Goal: Subscribe to service/newsletter

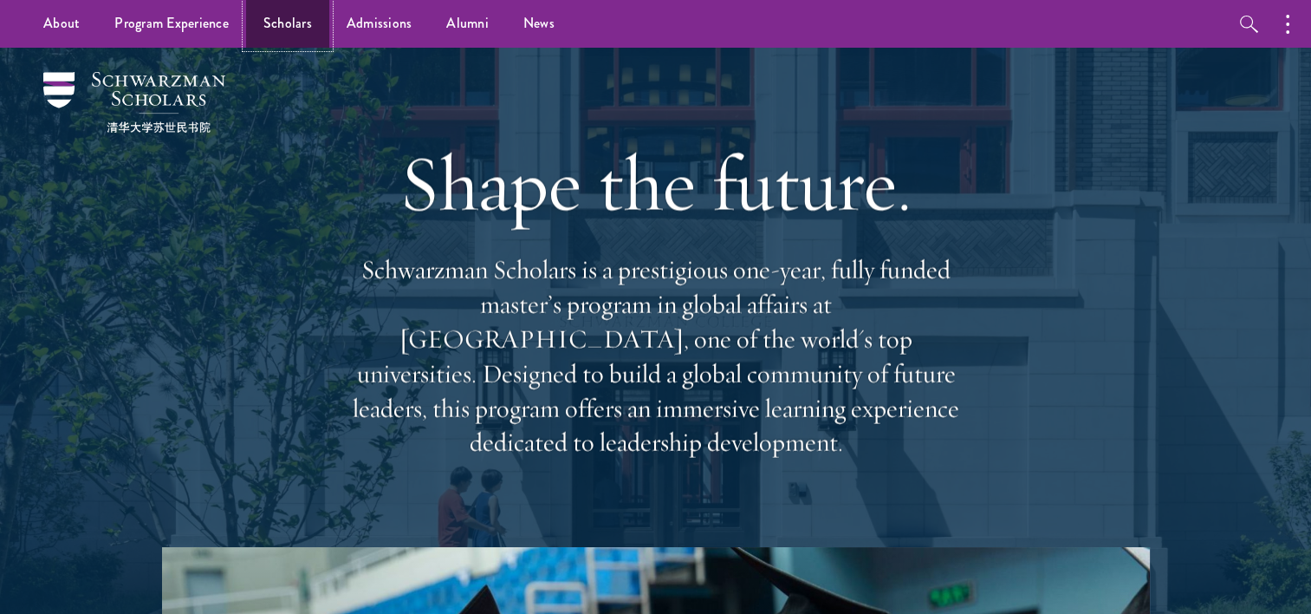
click at [272, 24] on link "Scholars" at bounding box center [287, 24] width 83 height 48
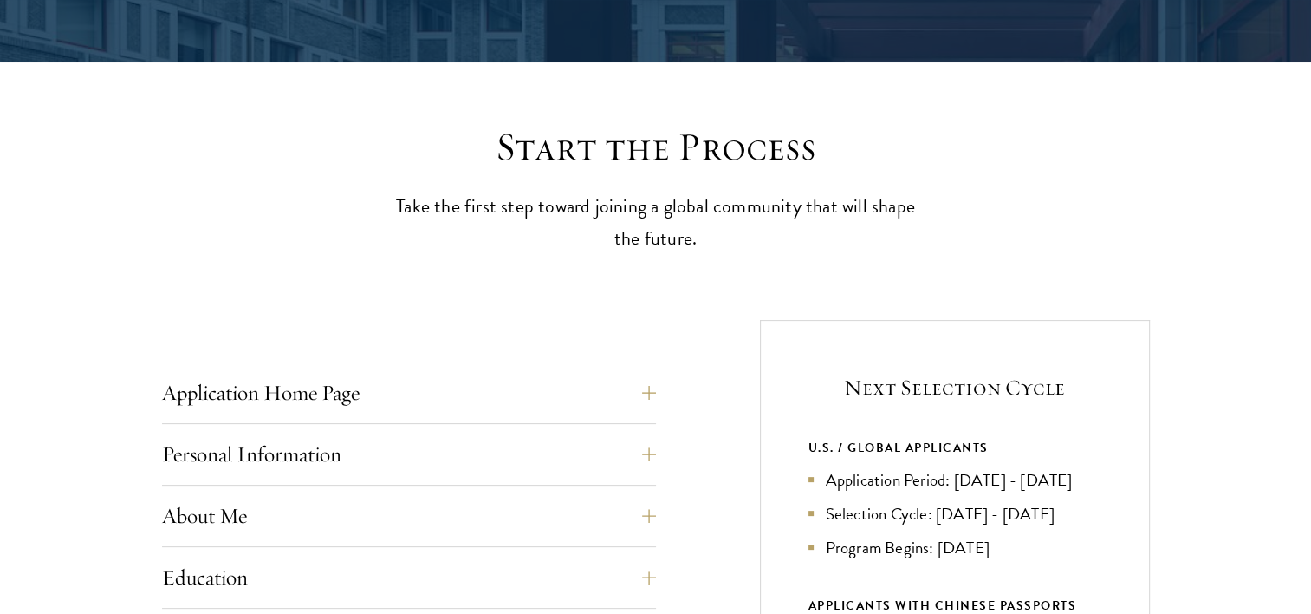
scroll to position [433, 0]
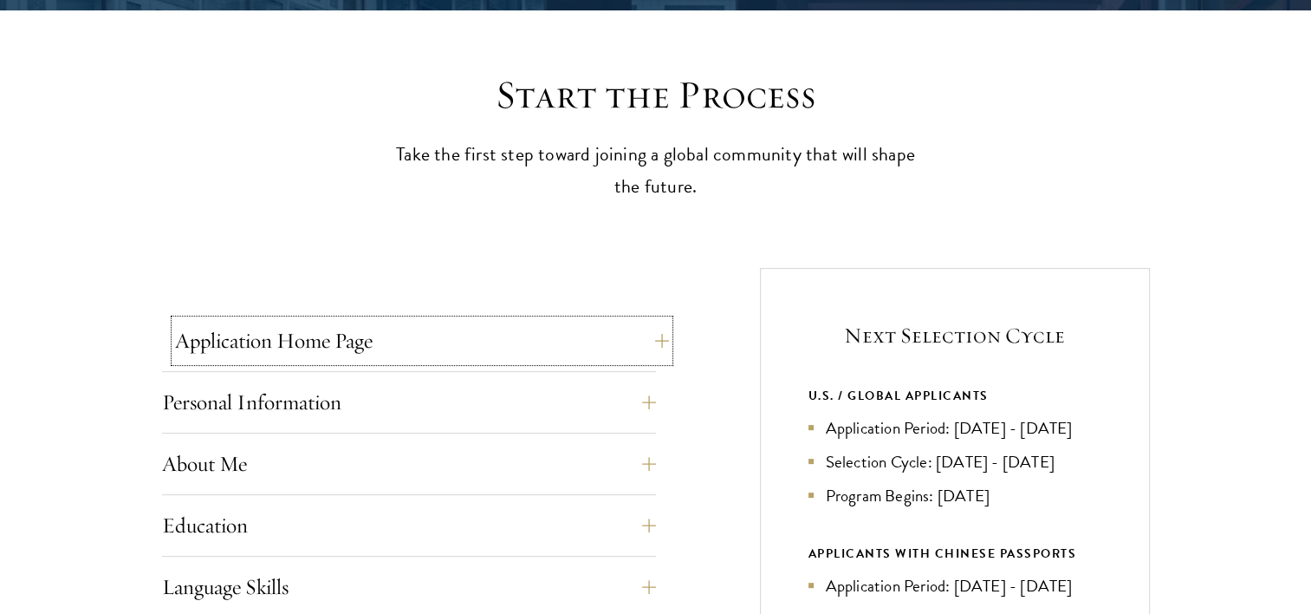
click at [550, 353] on button "Application Home Page" at bounding box center [422, 341] width 494 height 42
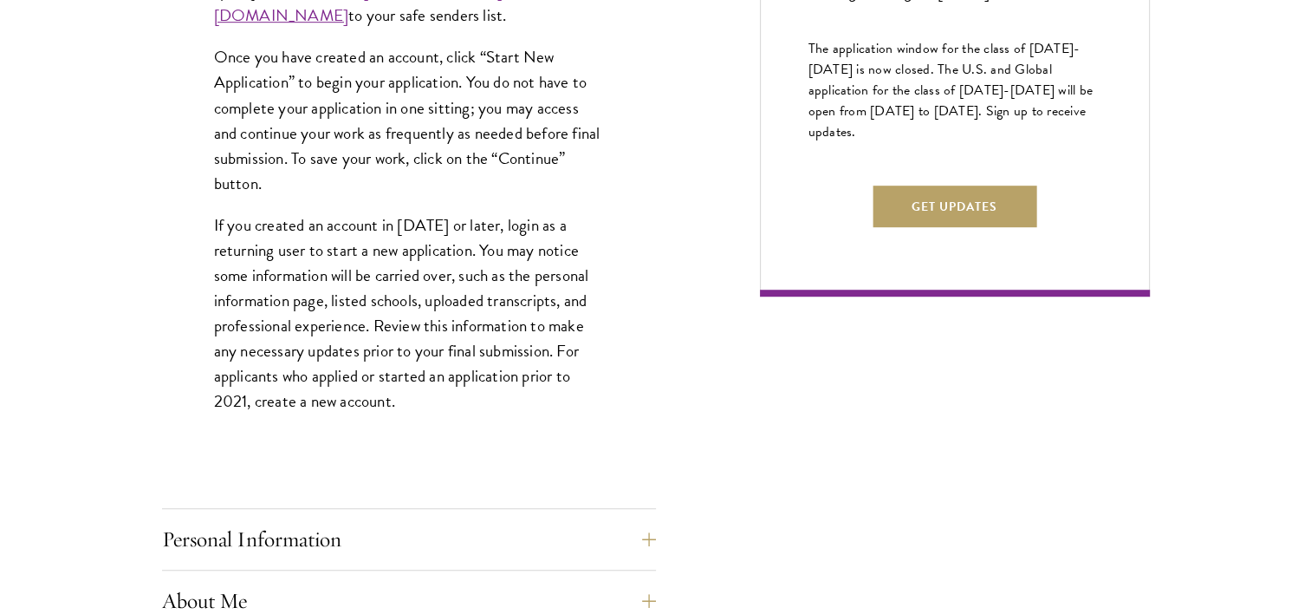
scroll to position [1127, 0]
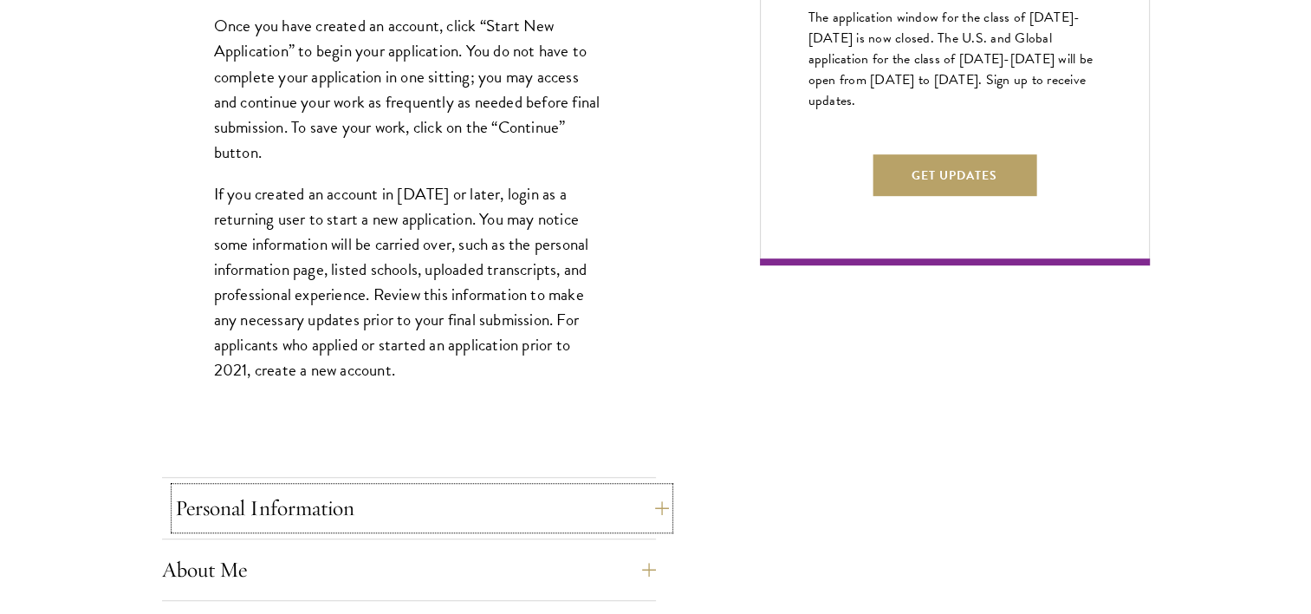
click at [394, 493] on button "Personal Information" at bounding box center [422, 508] width 494 height 42
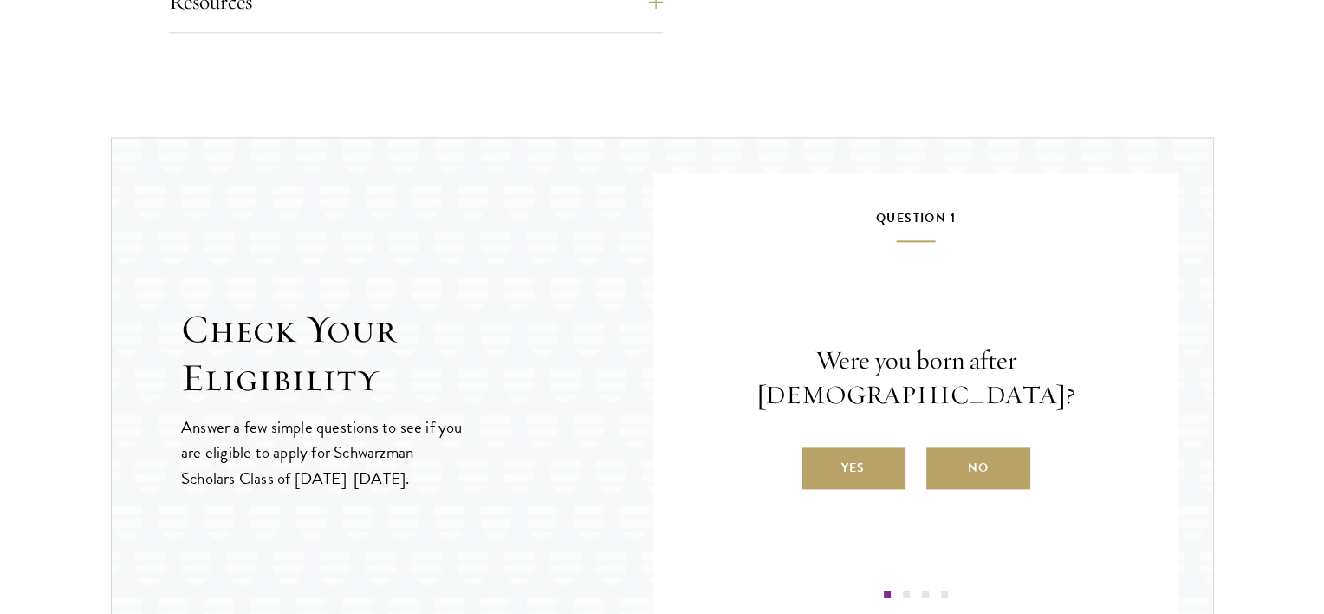
scroll to position [2167, 0]
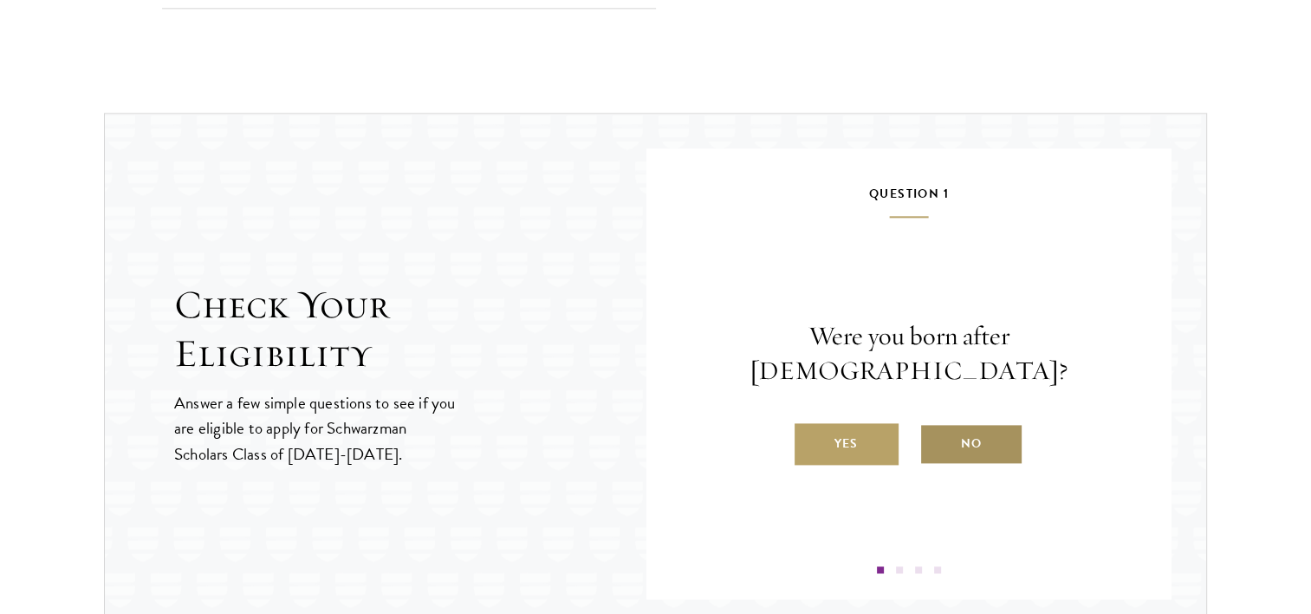
click at [963, 426] on label "No" at bounding box center [972, 444] width 104 height 42
click at [935, 426] on input "No" at bounding box center [928, 433] width 16 height 16
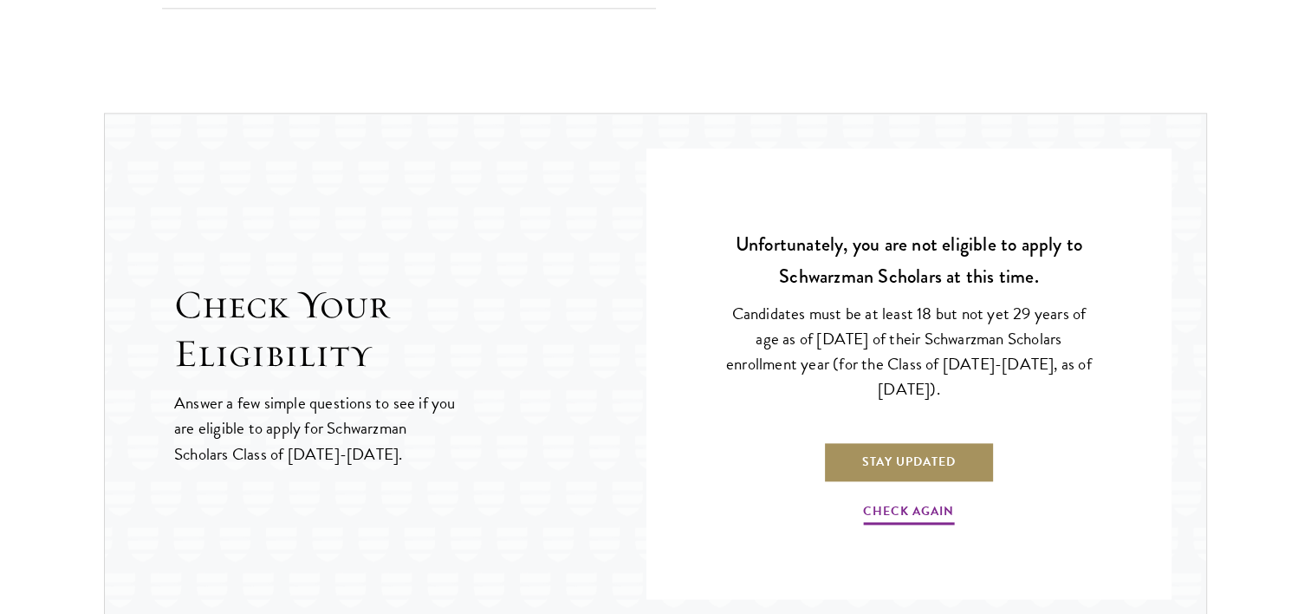
click at [947, 459] on link "Stay Updated" at bounding box center [909, 461] width 172 height 42
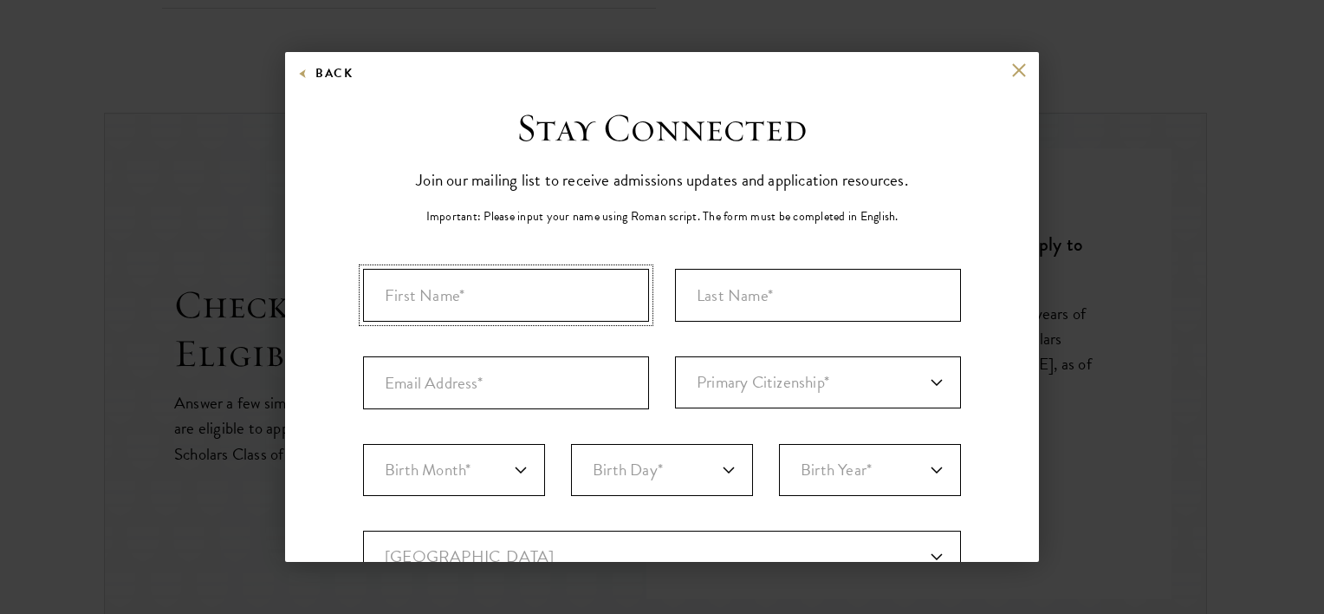
click at [453, 301] on input "First Name*" at bounding box center [506, 295] width 286 height 53
type input "Marga"
click at [763, 282] on input "Last Name (Family Name)*" at bounding box center [818, 295] width 286 height 53
type input "Bacha"
type input "margabacha138@gmail.com"
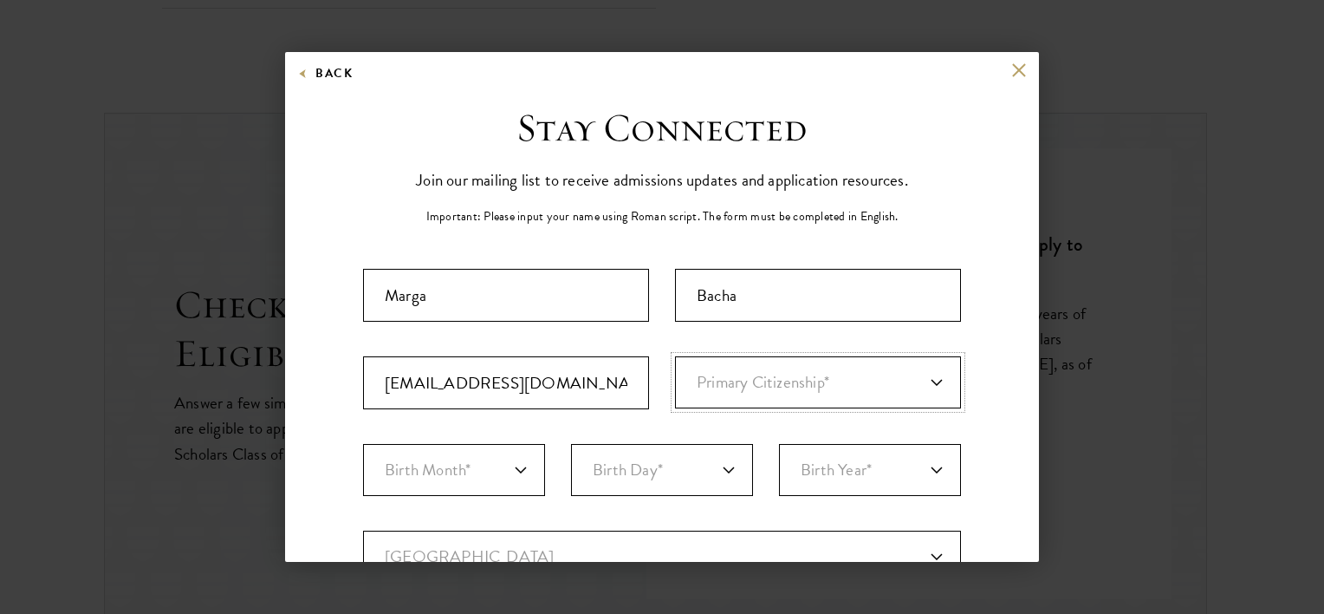
click at [737, 397] on select "Primary Citizenship* Afghanistan Aland Islands Albania Algeria Andorra Angola A…" at bounding box center [818, 382] width 286 height 52
select select "ET"
click at [675, 356] on select "Primary Citizenship* Afghanistan Aland Islands Albania Algeria Andorra Angola A…" at bounding box center [818, 382] width 286 height 52
click at [526, 468] on select "Birth Month* January February March April May June July August September Octobe…" at bounding box center [454, 470] width 182 height 52
select select "09"
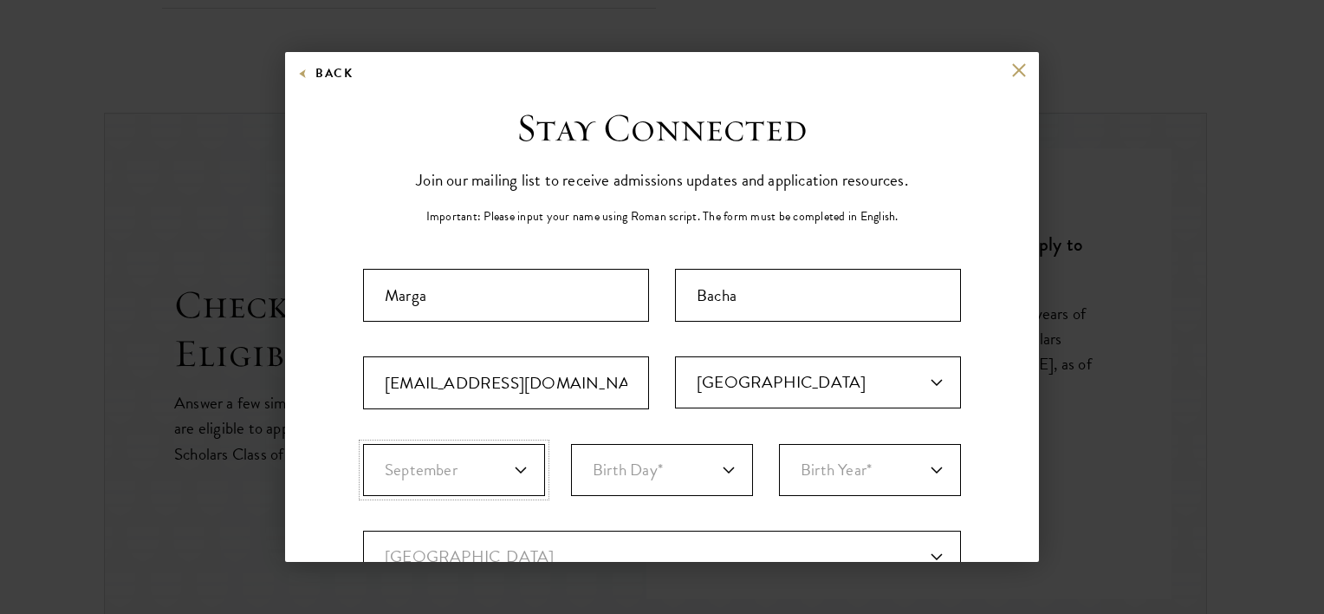
click at [363, 444] on select "Birth Month* January February March April May June July August September Octobe…" at bounding box center [454, 470] width 182 height 52
click at [681, 478] on select "Birth Day* 1 2 3 4 5 6 7 8 9 10 11 12 13 14 15 16 17 18 19 20 21 22 23 24 25 26…" at bounding box center [662, 470] width 182 height 52
select select "22"
click at [571, 444] on select "Birth Day* 1 2 3 4 5 6 7 8 9 10 11 12 13 14 15 16 17 18 19 20 21 22 23 24 25 26…" at bounding box center [662, 470] width 182 height 52
click at [810, 478] on select "Birth Year* 2025 2024 2023 2022 2021 2020 2019 2018 2017 2016 2015 2014 2013 20…" at bounding box center [870, 470] width 182 height 52
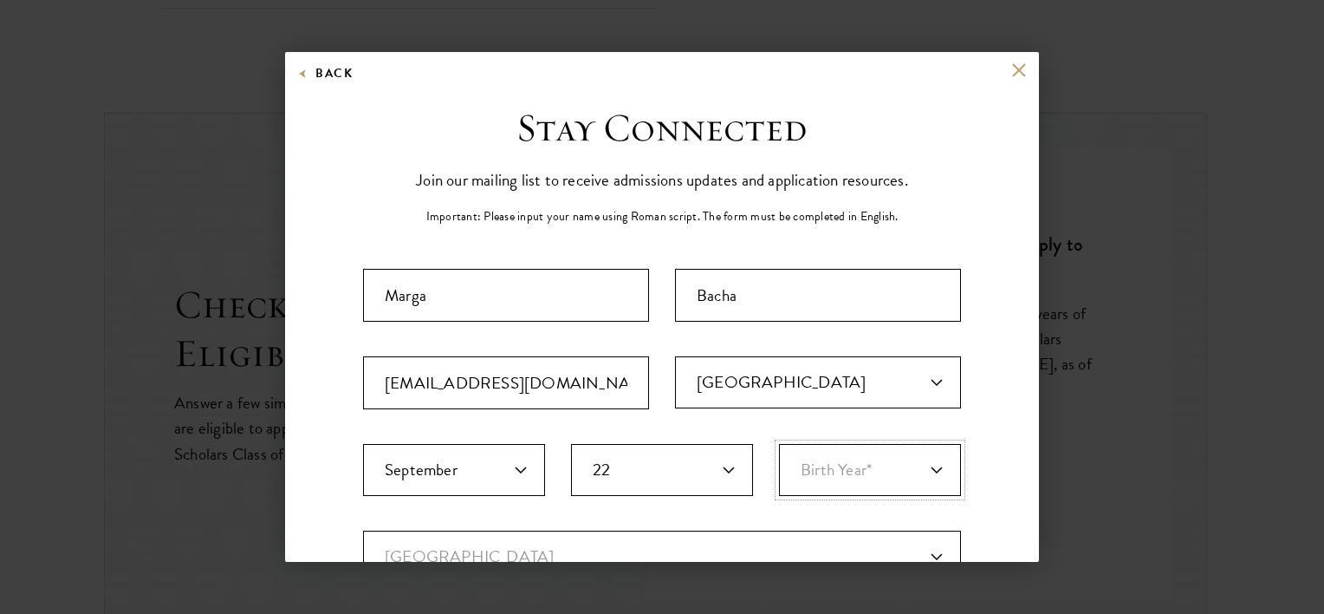
select select "1996"
click at [779, 444] on select "Birth Year* 2025 2024 2023 2022 2021 2020 2019 2018 2017 2016 2015 2014 2013 20…" at bounding box center [870, 470] width 182 height 52
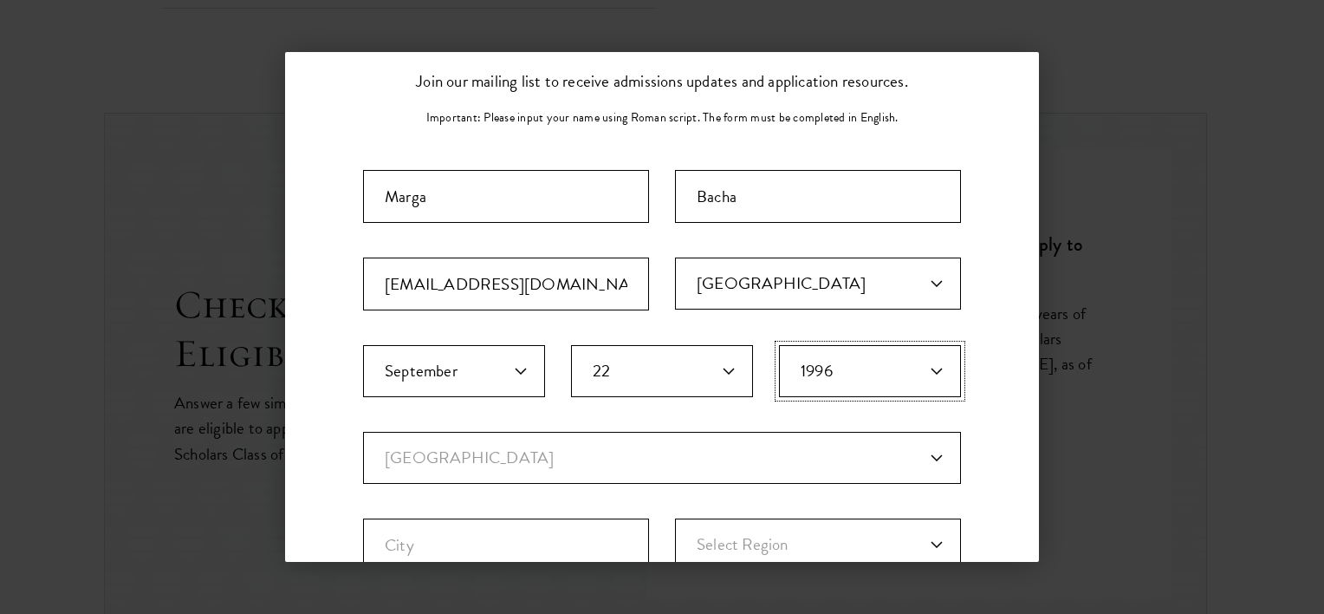
scroll to position [173, 0]
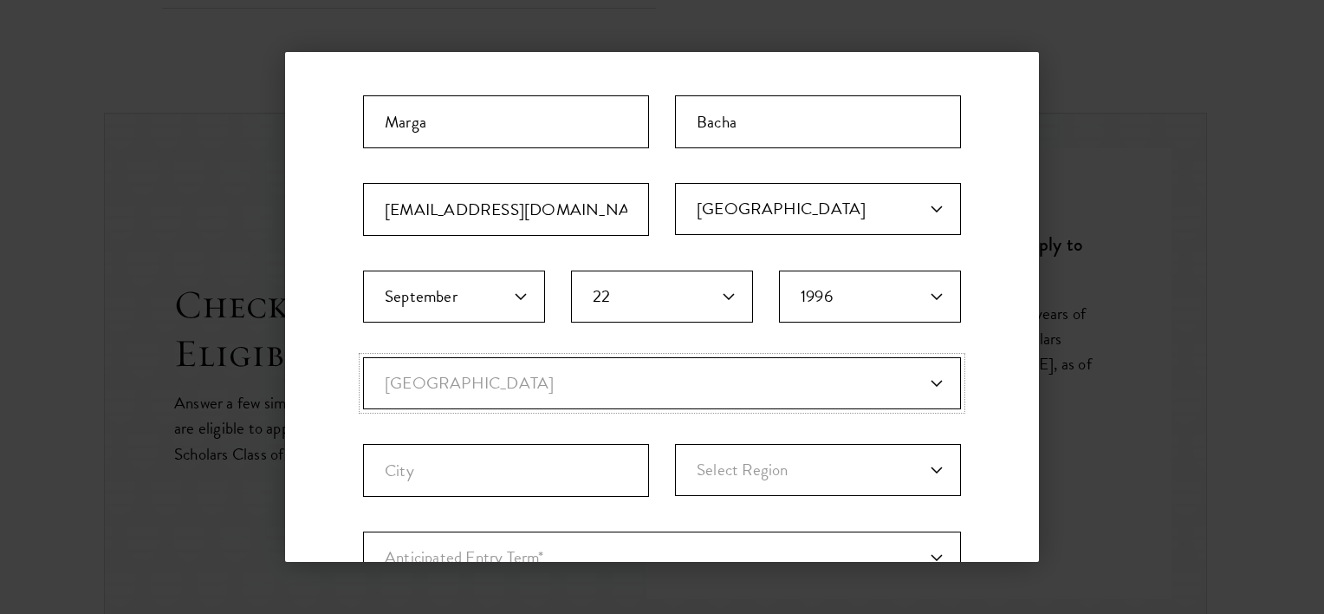
click at [582, 376] on select "Current Country Afghanistan Aland Islands Albania Algeria Andorra Angola Anguil…" at bounding box center [662, 383] width 598 height 52
select select "ET"
click at [363, 357] on select "Current Country Afghanistan Aland Islands Albania Algeria Andorra Angola Anguil…" at bounding box center [662, 383] width 598 height 52
select select
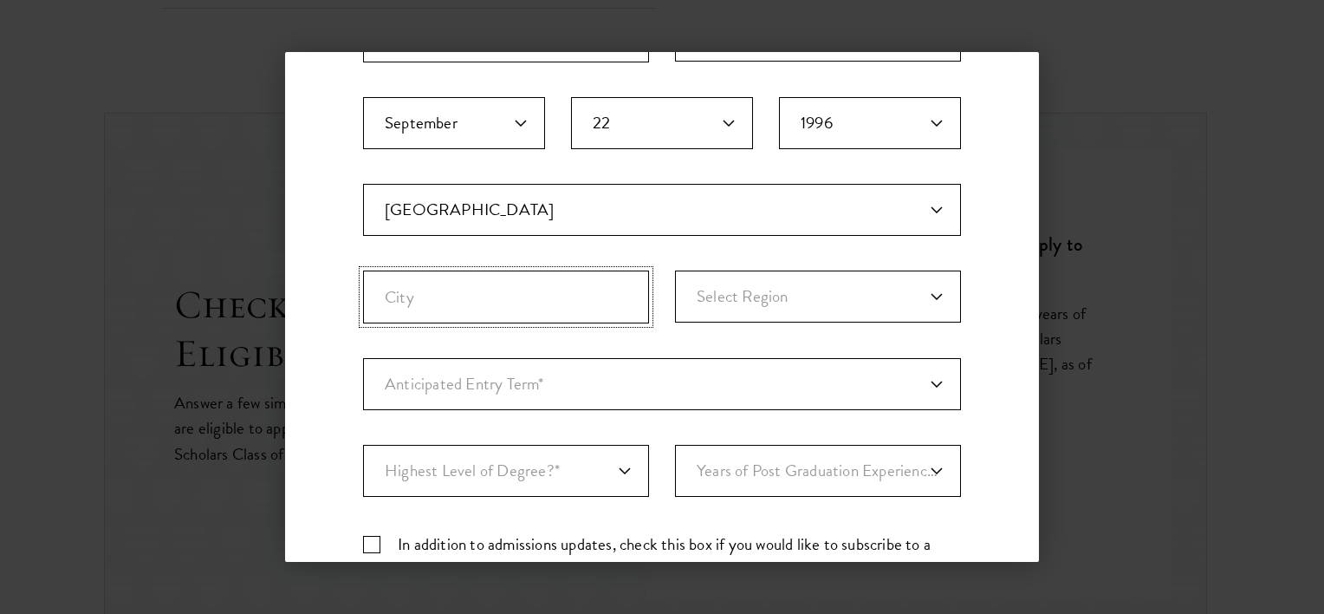
click at [468, 278] on input "City" at bounding box center [506, 296] width 286 height 53
type input "Addis Ababa"
click at [739, 292] on select "Select Region Addis Ababa Afar Amhara Benishangul-Gumuz Dire Dawa Gambela Harar…" at bounding box center [818, 296] width 286 height 52
select select "Oromia"
click at [675, 270] on select "Select Region Addis Ababa Afar Amhara Benishangul-Gumuz Dire Dawa Gambela Harar…" at bounding box center [818, 296] width 286 height 52
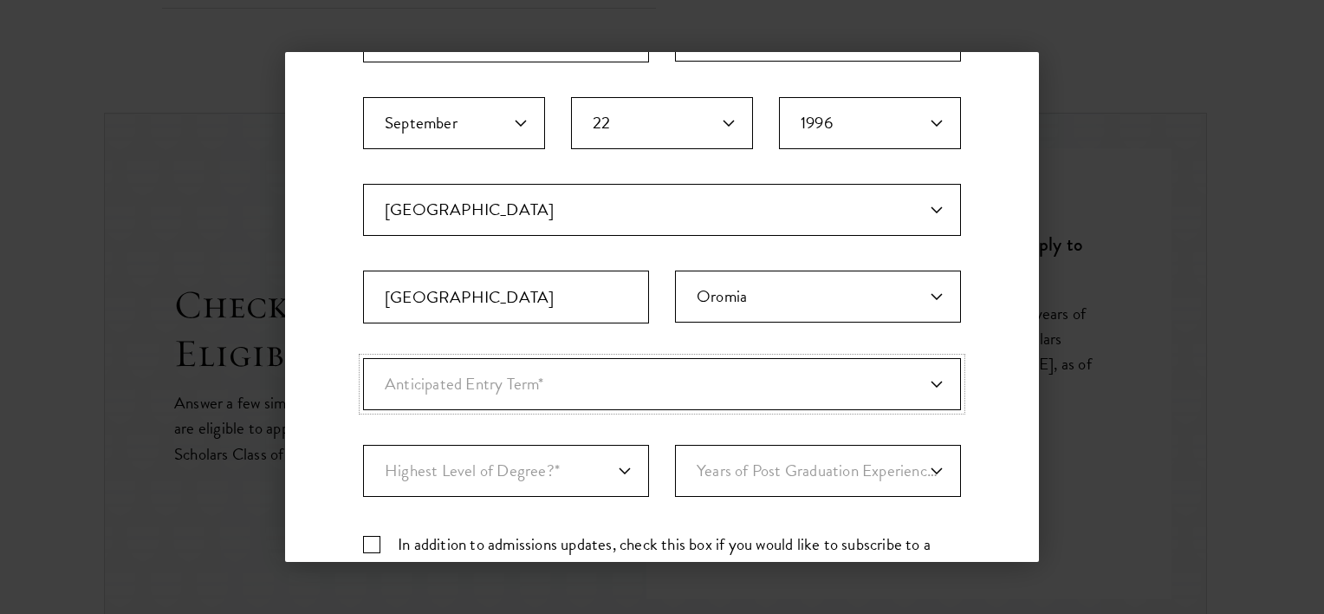
click at [517, 385] on select "Anticipated Entry Term* Just Exploring" at bounding box center [662, 384] width 598 height 52
select select "a6790467-ebe7-4045-a56a-66c1cae98076"
click at [363, 358] on select "Anticipated Entry Term* Just Exploring" at bounding box center [662, 384] width 598 height 52
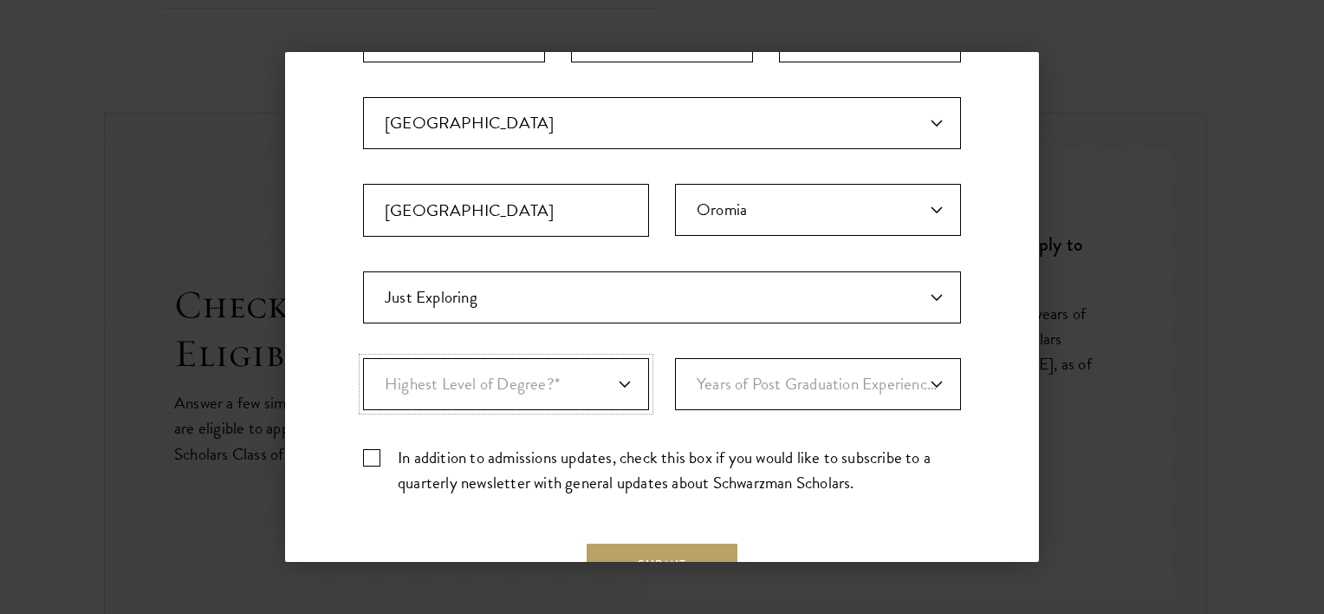
click at [558, 380] on select "Highest Level of Degree?* PHD Bachelor's Master's Current Undergraduate Student" at bounding box center [506, 384] width 286 height 52
select select "009547fe-3364-4351-8e81-63abea734008"
click at [363, 358] on select "Highest Level of Degree?* PHD Bachelor's Master's Current Undergraduate Student" at bounding box center [506, 384] width 286 height 52
click at [817, 390] on select "Years of Post Graduation Experience?* 1 2 3 4 5 6 7 8 9 10" at bounding box center [818, 384] width 286 height 52
select select "1"
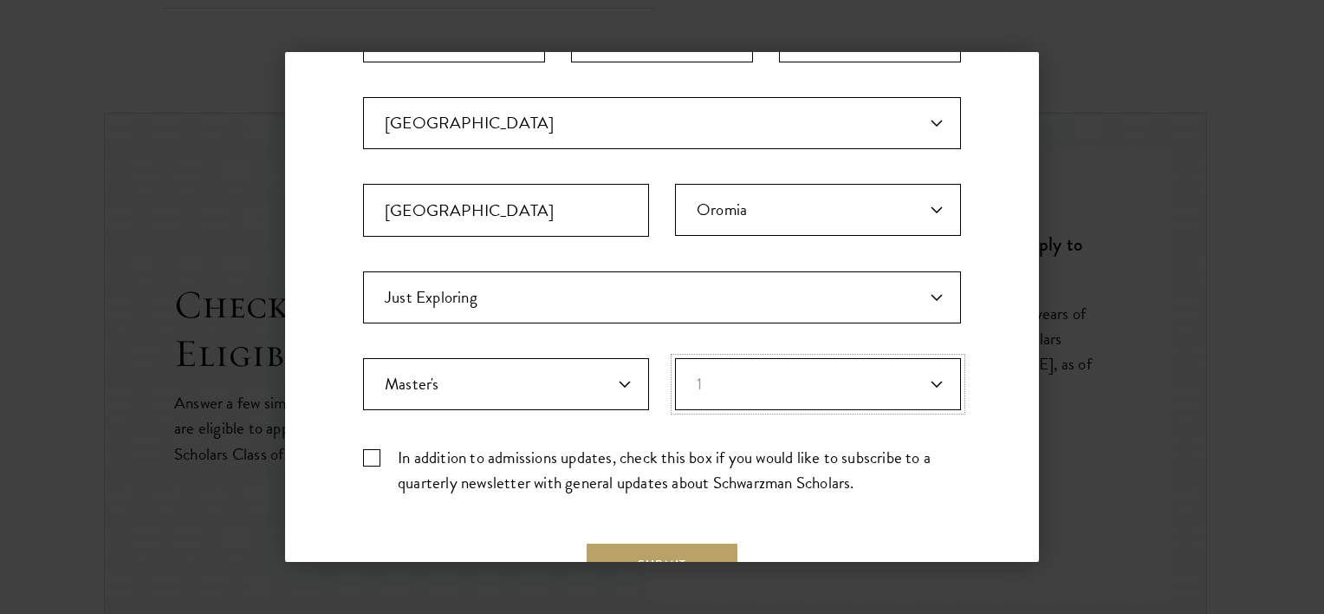
click at [675, 358] on select "Years of Post Graduation Experience?* 1 2 3 4 5 6 7 8 9 10" at bounding box center [818, 384] width 286 height 52
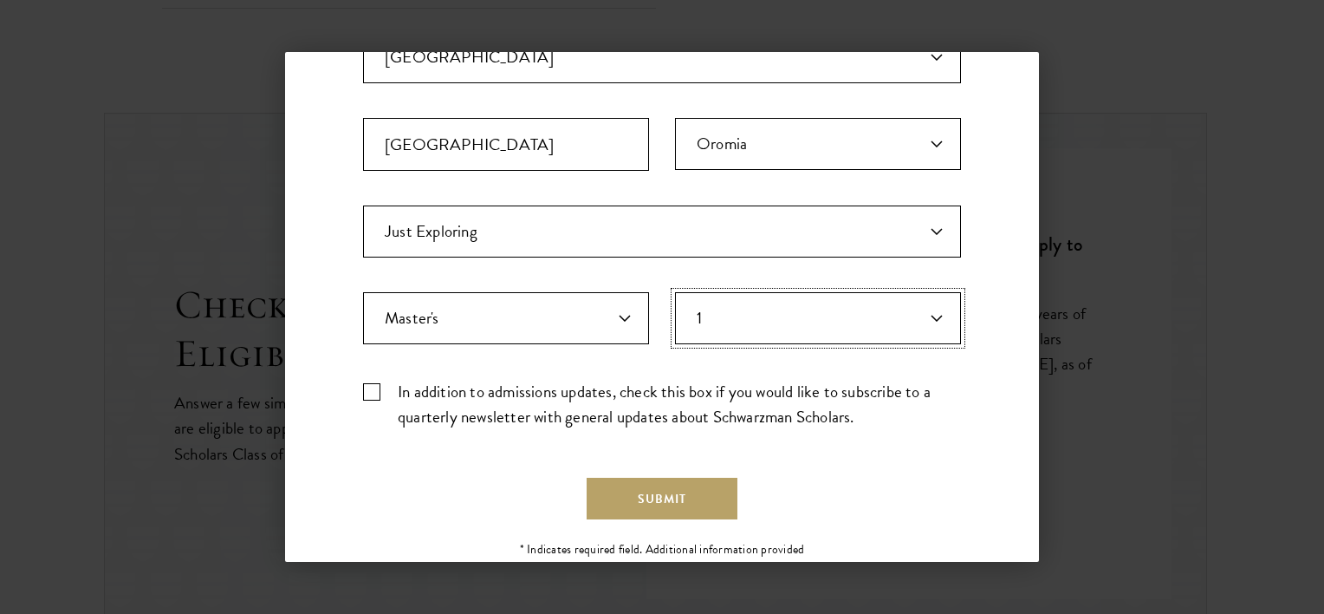
scroll to position [563, 0]
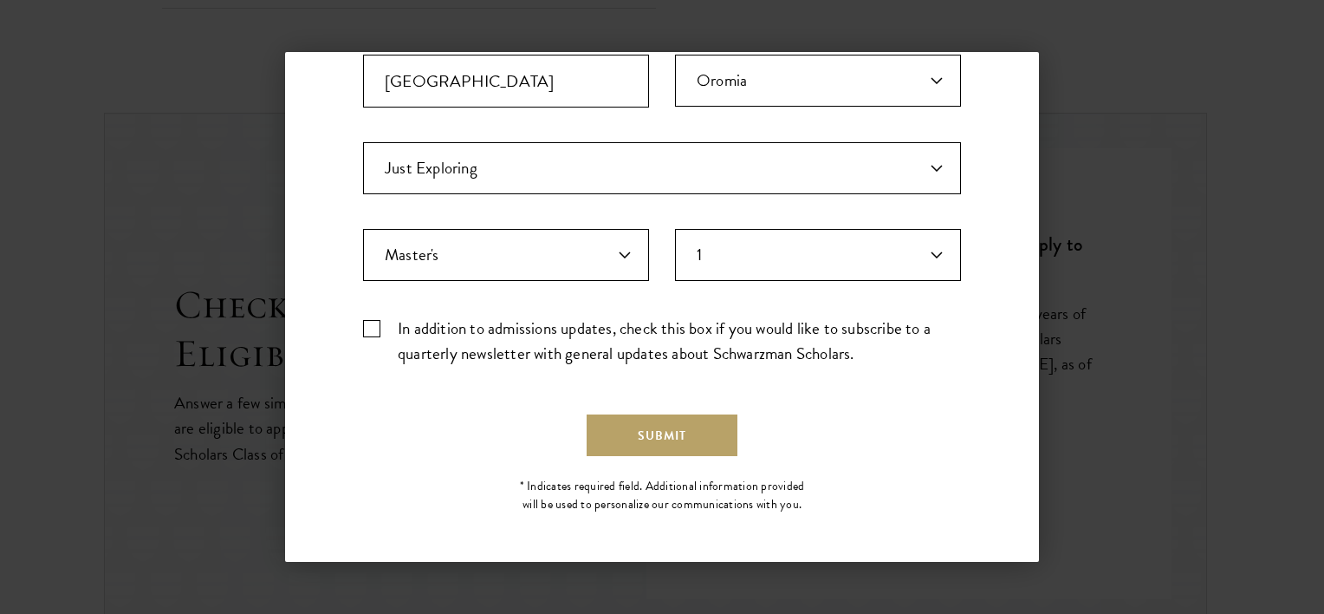
click at [369, 326] on label "In addition to admissions updates, check this box if you would like to subscrib…" at bounding box center [662, 341] width 598 height 50
click at [369, 326] on input "In addition to admissions updates, check this box if you would like to subscrib…" at bounding box center [662, 321] width 598 height 11
checkbox input "true"
click at [680, 423] on button "Submit" at bounding box center [662, 435] width 151 height 42
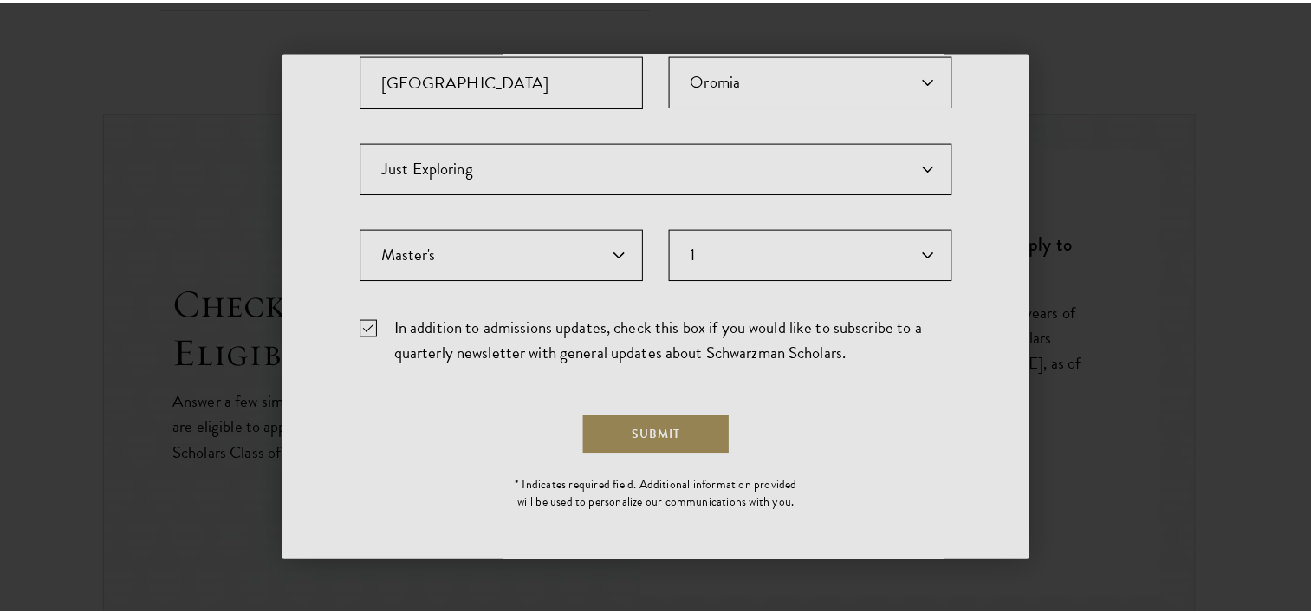
scroll to position [0, 0]
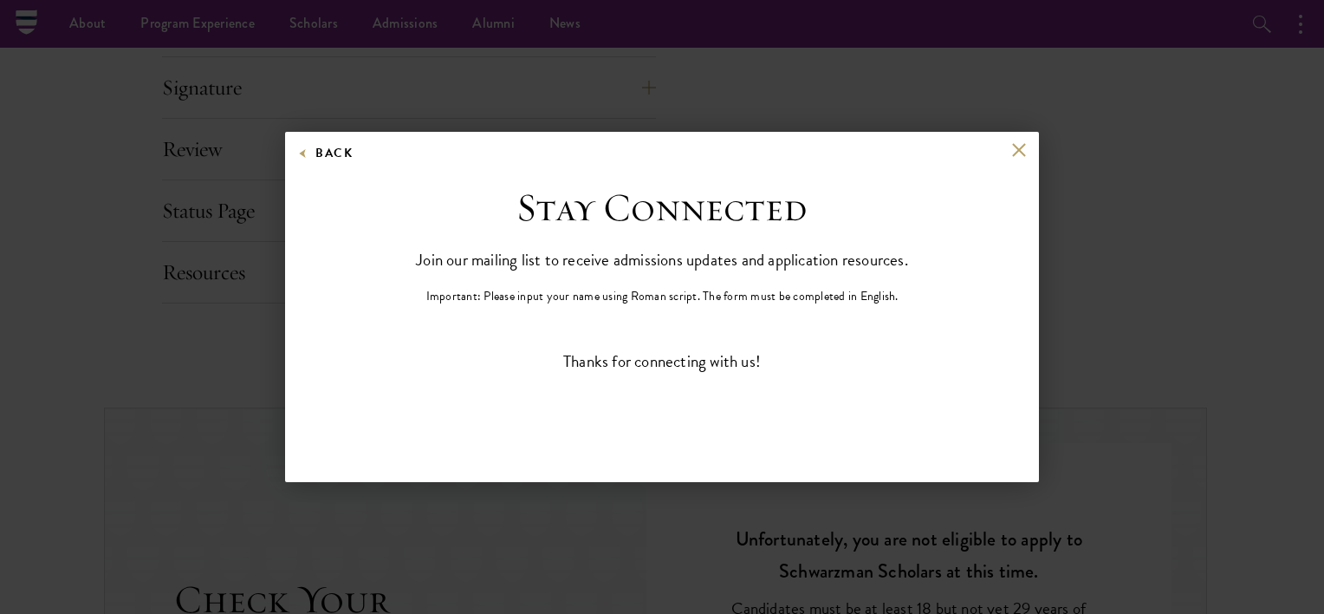
click at [996, 148] on div "Back" at bounding box center [662, 163] width 754 height 42
click at [1020, 156] on button at bounding box center [1019, 149] width 15 height 15
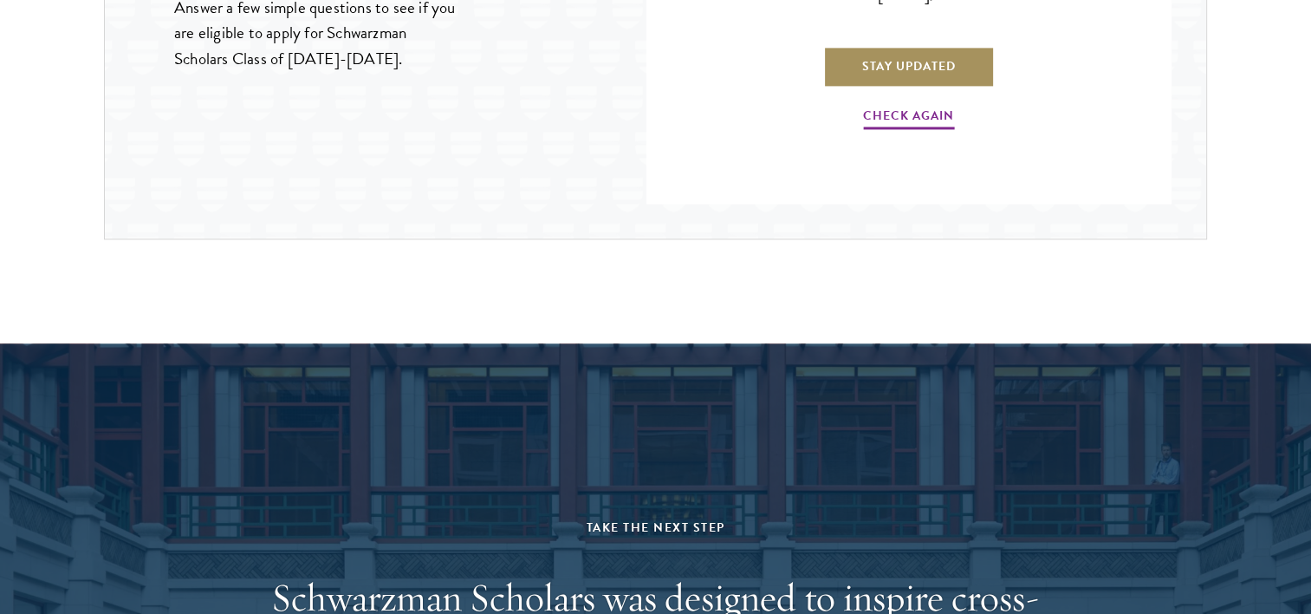
scroll to position [2566, 0]
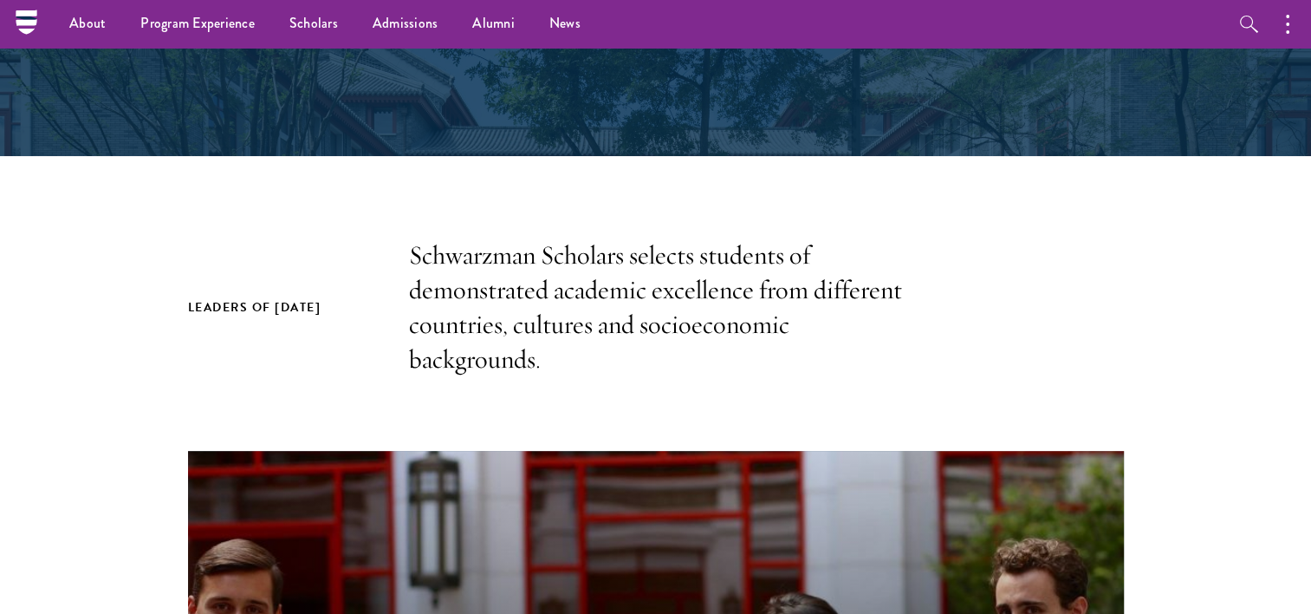
scroll to position [347, 0]
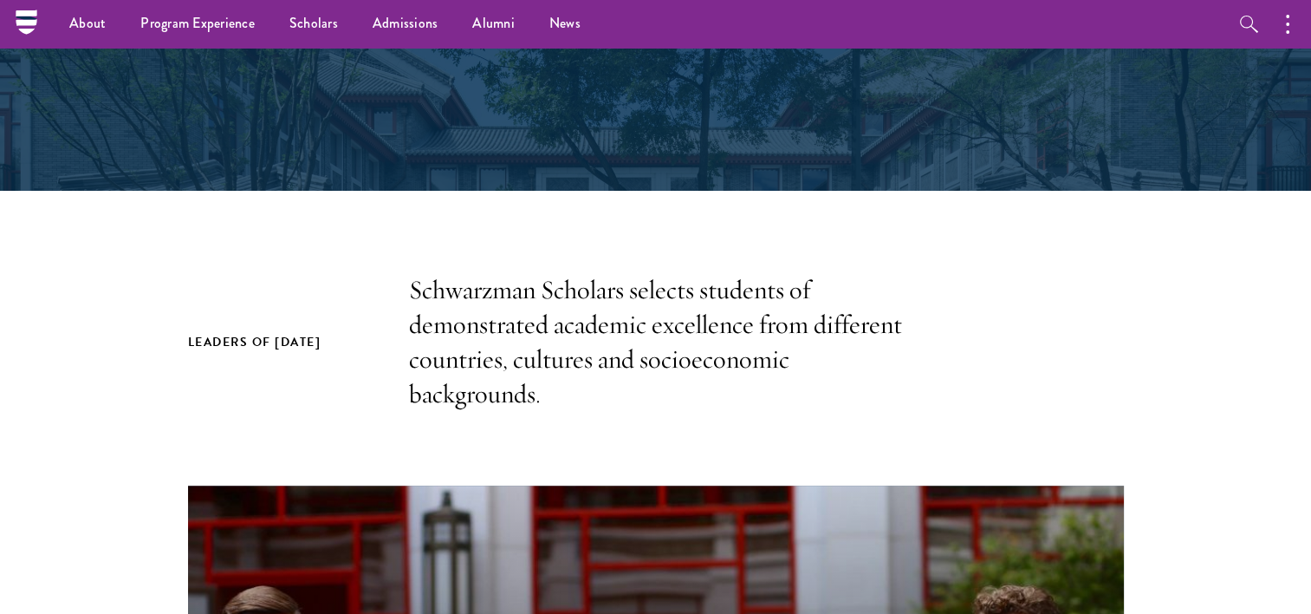
click at [294, 344] on h2 "Leaders of [DATE]" at bounding box center [281, 342] width 186 height 22
click at [449, 342] on p "Schwarzman Scholars selects students of demonstrated academic excellence from d…" at bounding box center [656, 342] width 494 height 139
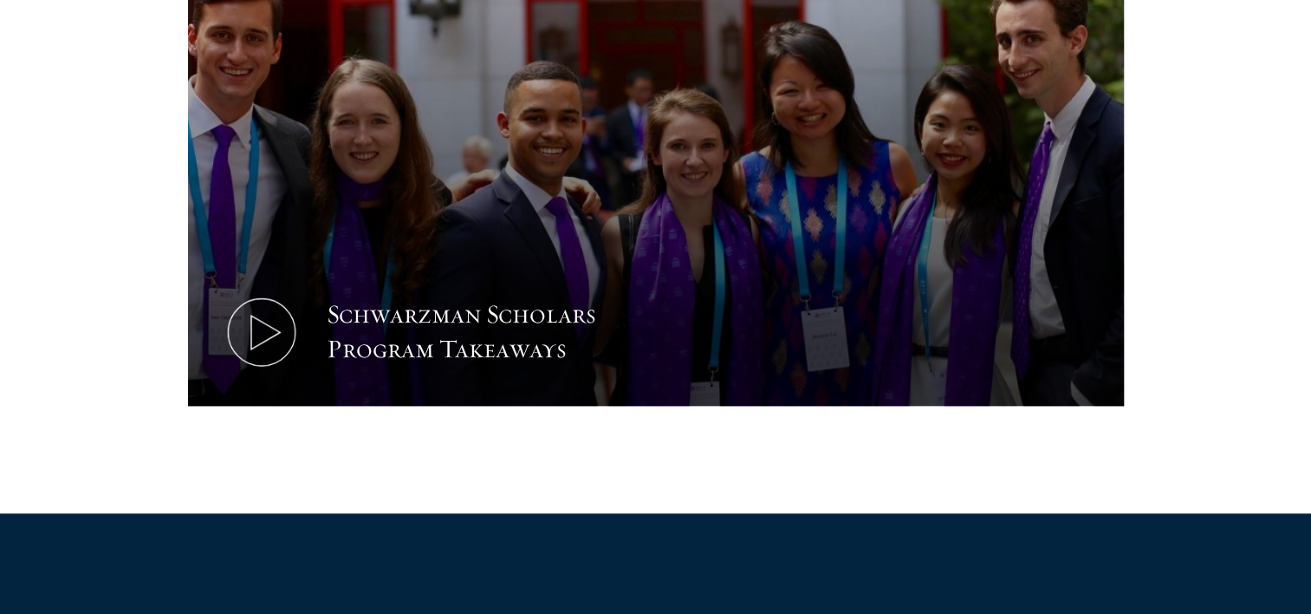
scroll to position [953, 0]
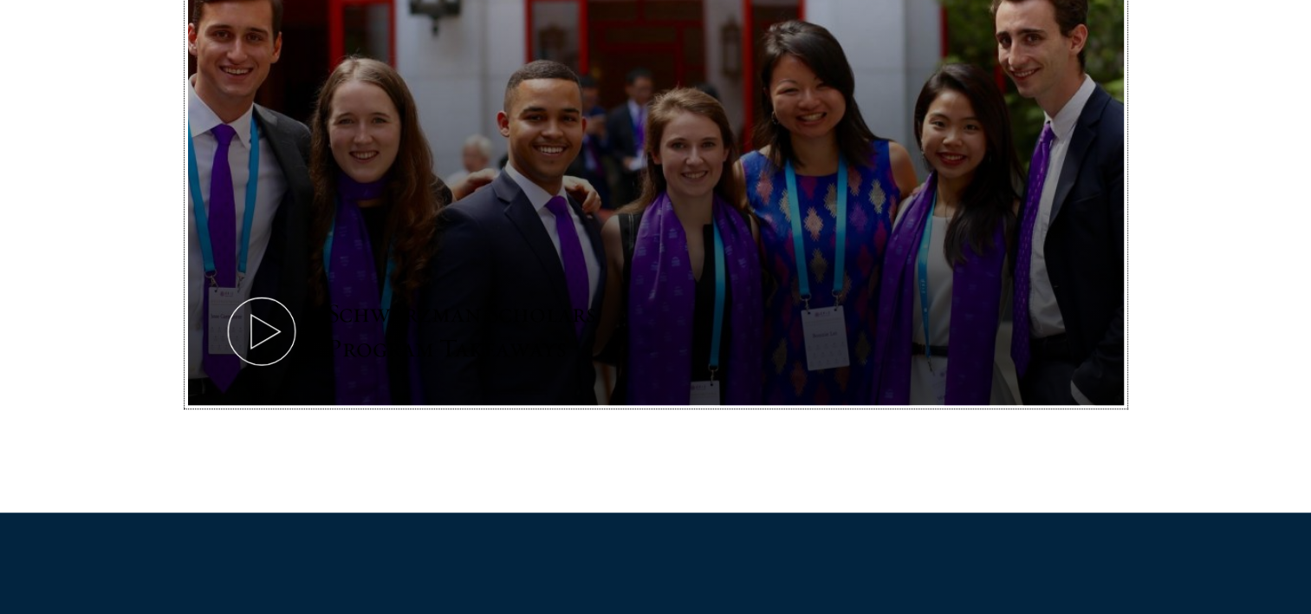
click at [384, 326] on div "Schwarzman Scholars Program Takeaways" at bounding box center [487, 330] width 321 height 69
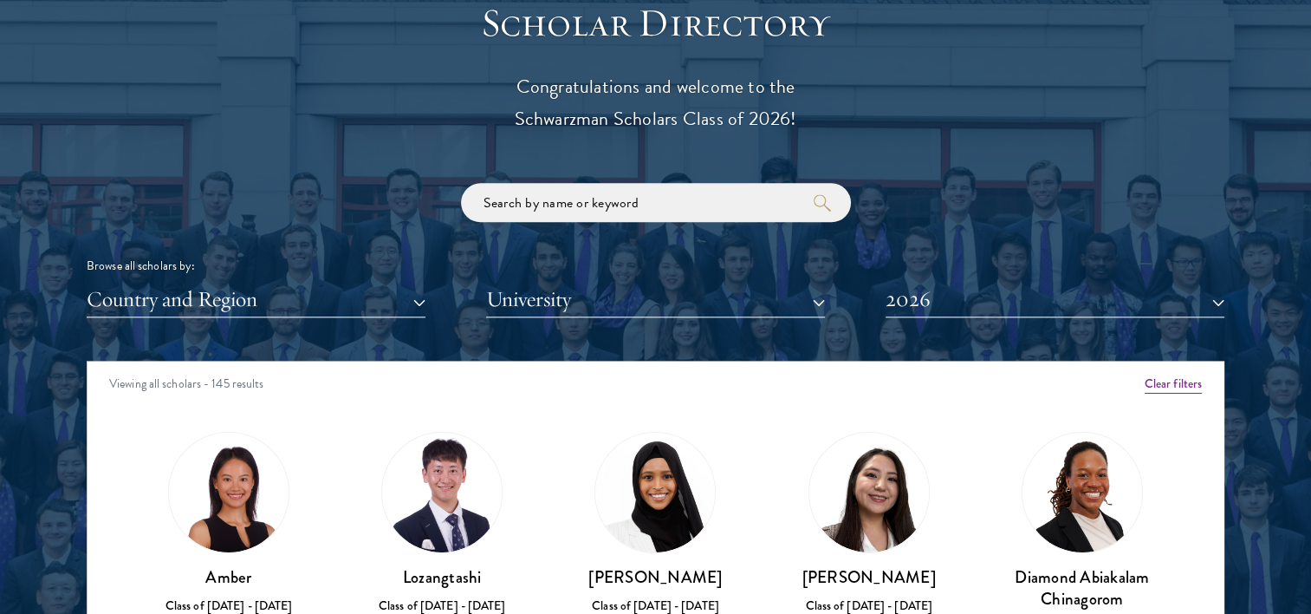
scroll to position [1994, 0]
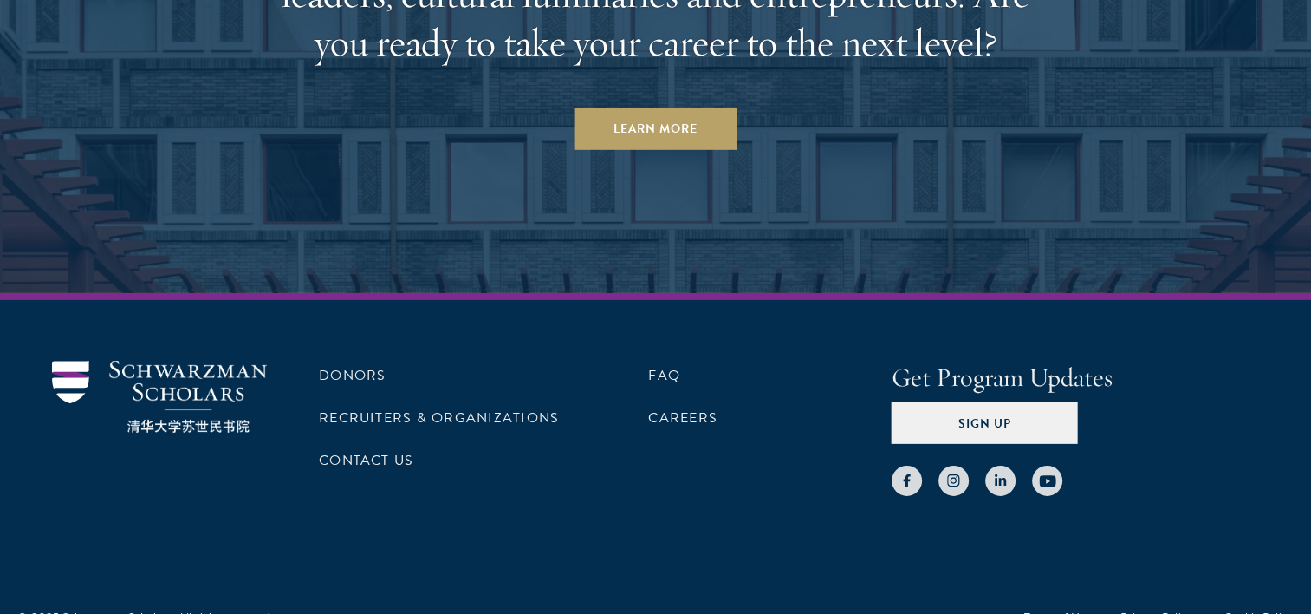
scroll to position [5381, 0]
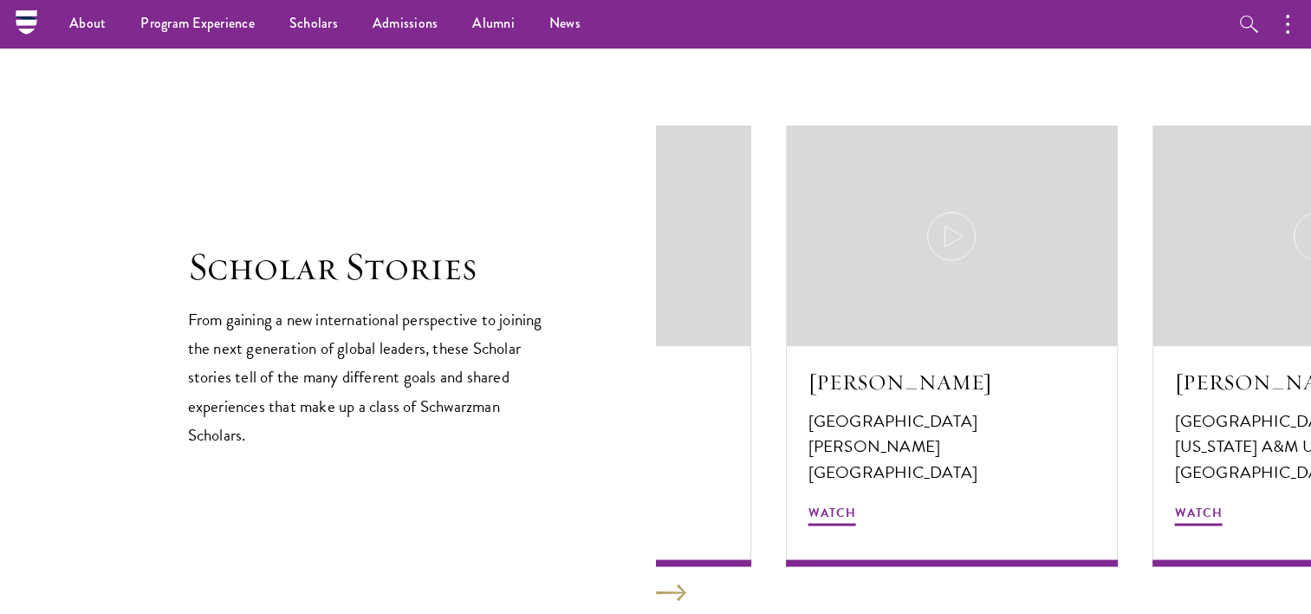
scroll to position [2781, 0]
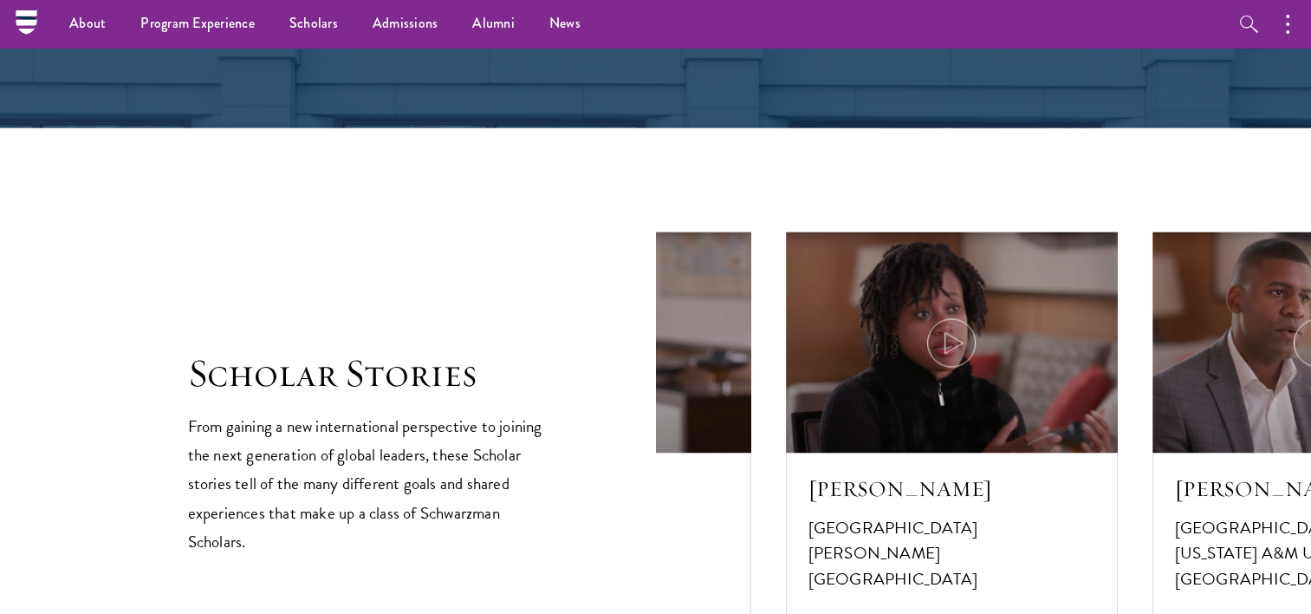
click at [344, 420] on div "About Overview Leadership Donors Program Experience Overview Curriculum Student…" at bounding box center [655, 228] width 1311 height 6018
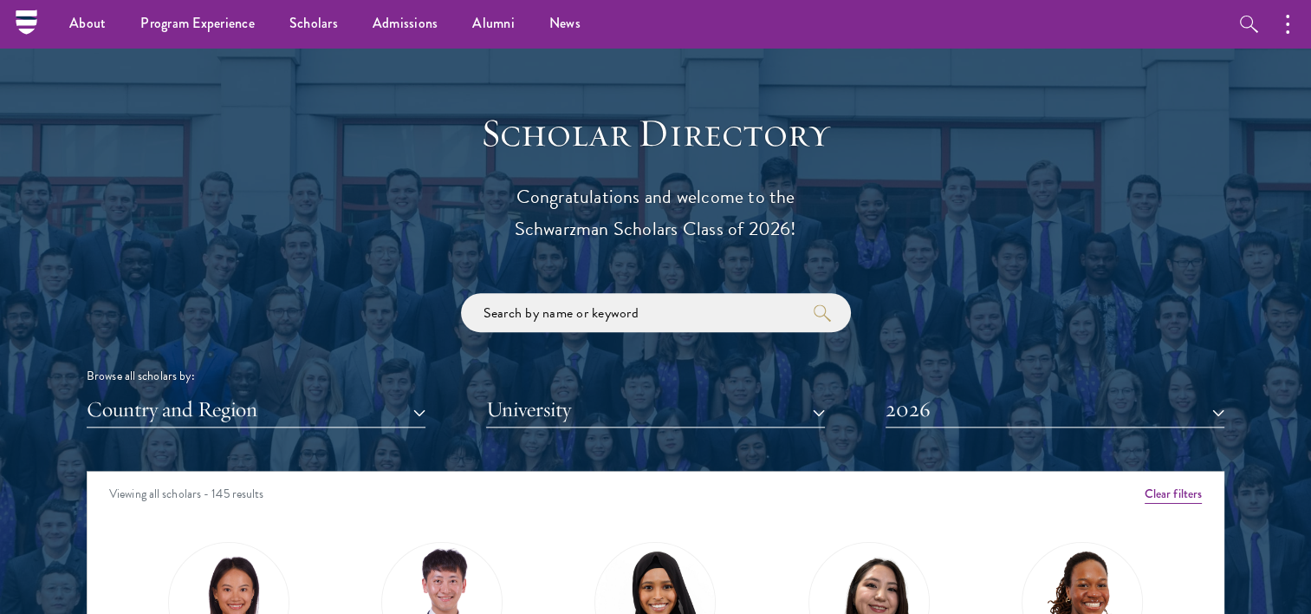
scroll to position [1654, 0]
